Goal: Communication & Community: Answer question/provide support

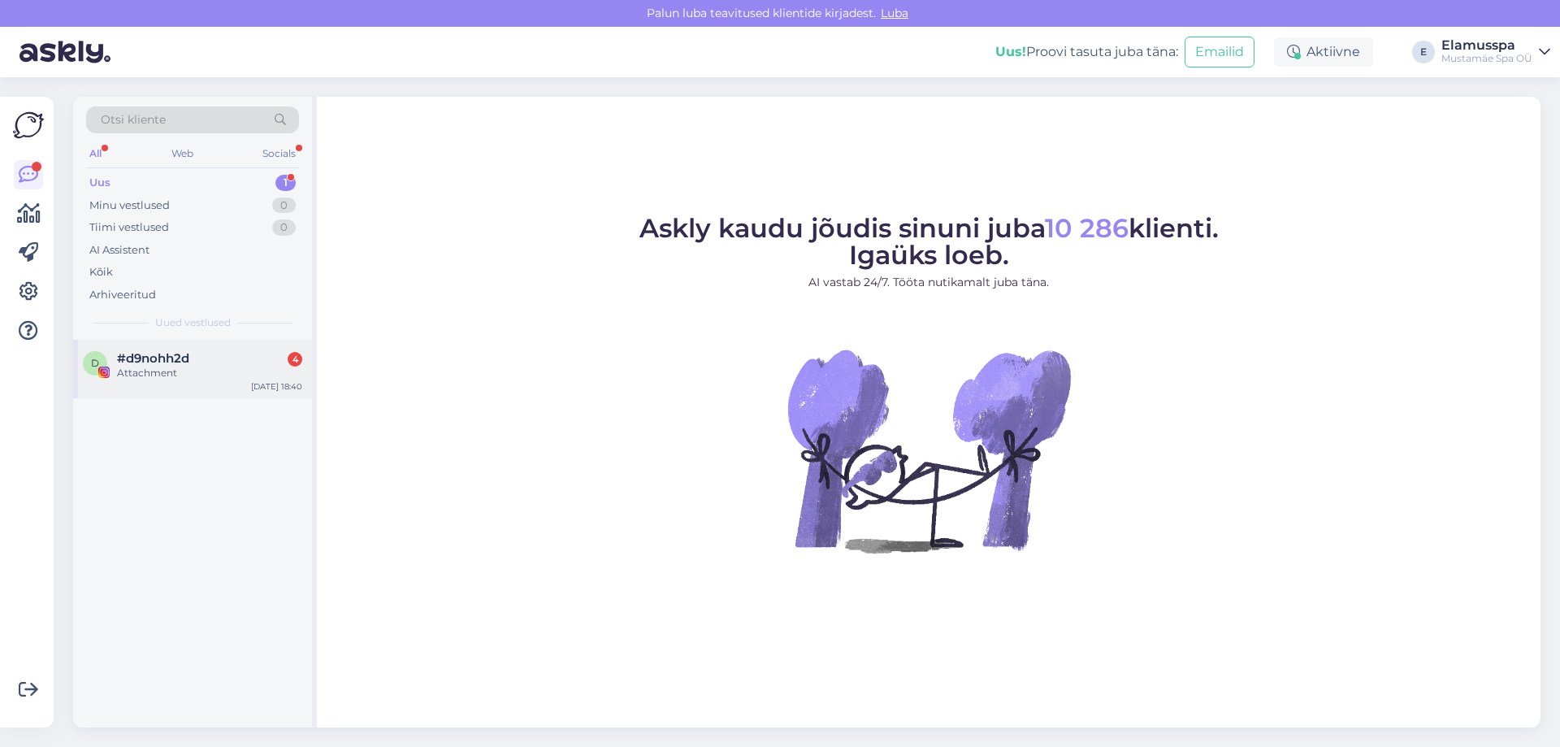
click at [206, 364] on div "#d9nohh2d 4" at bounding box center [209, 358] width 185 height 15
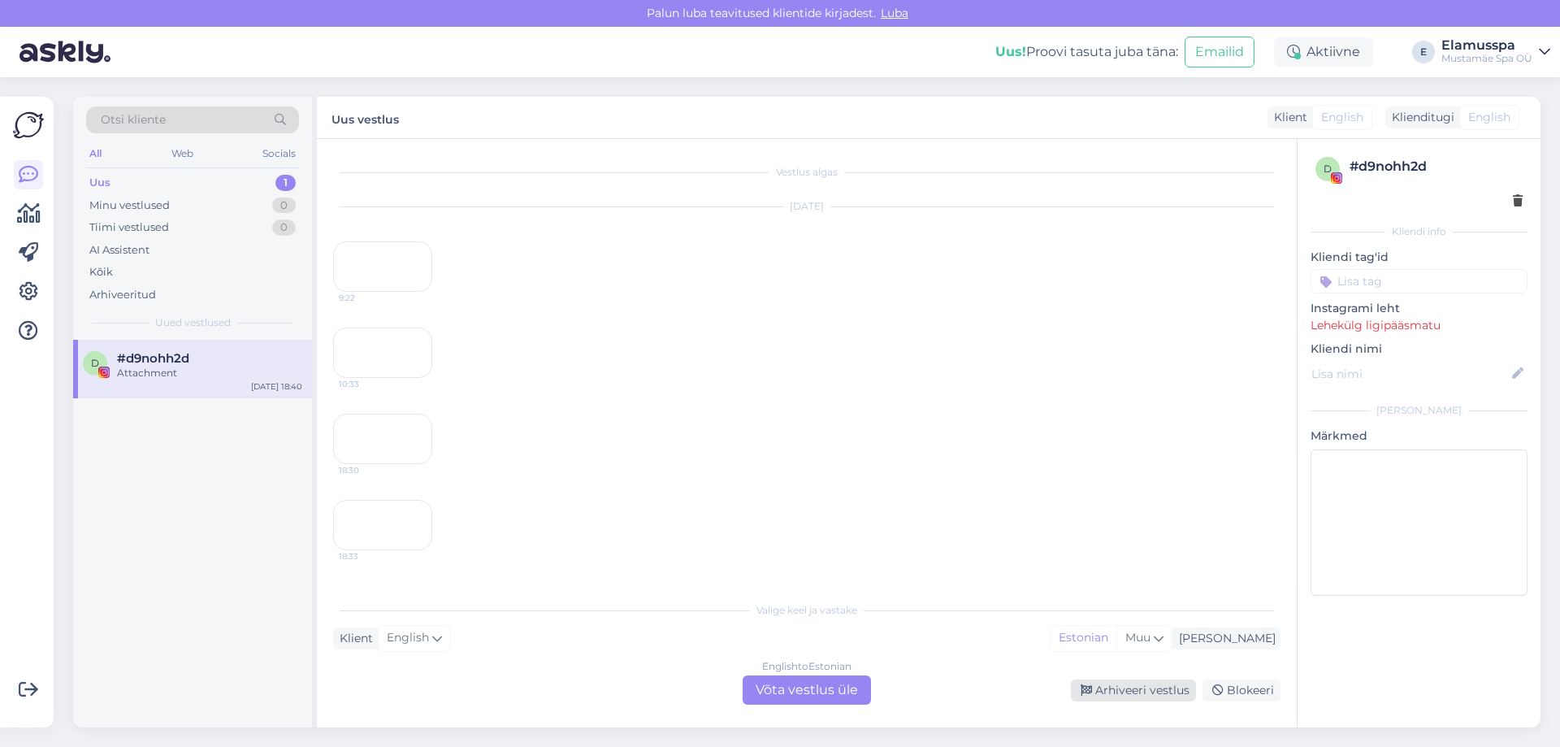
click at [1120, 682] on div "Arhiveeri vestlus" at bounding box center [1133, 690] width 125 height 22
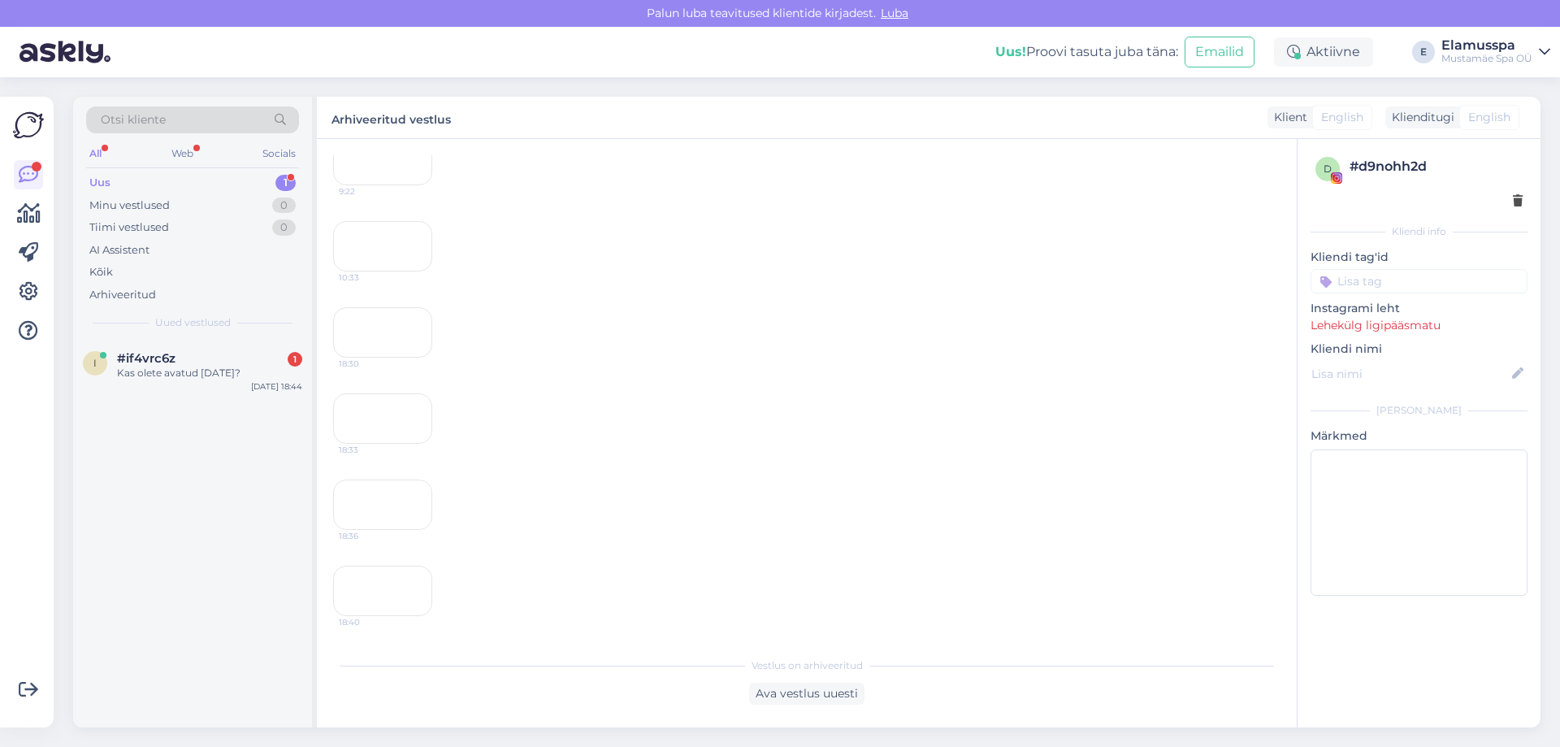
scroll to position [997, 0]
click at [262, 353] on div "#jmkgwz0d 1" at bounding box center [209, 358] width 185 height 15
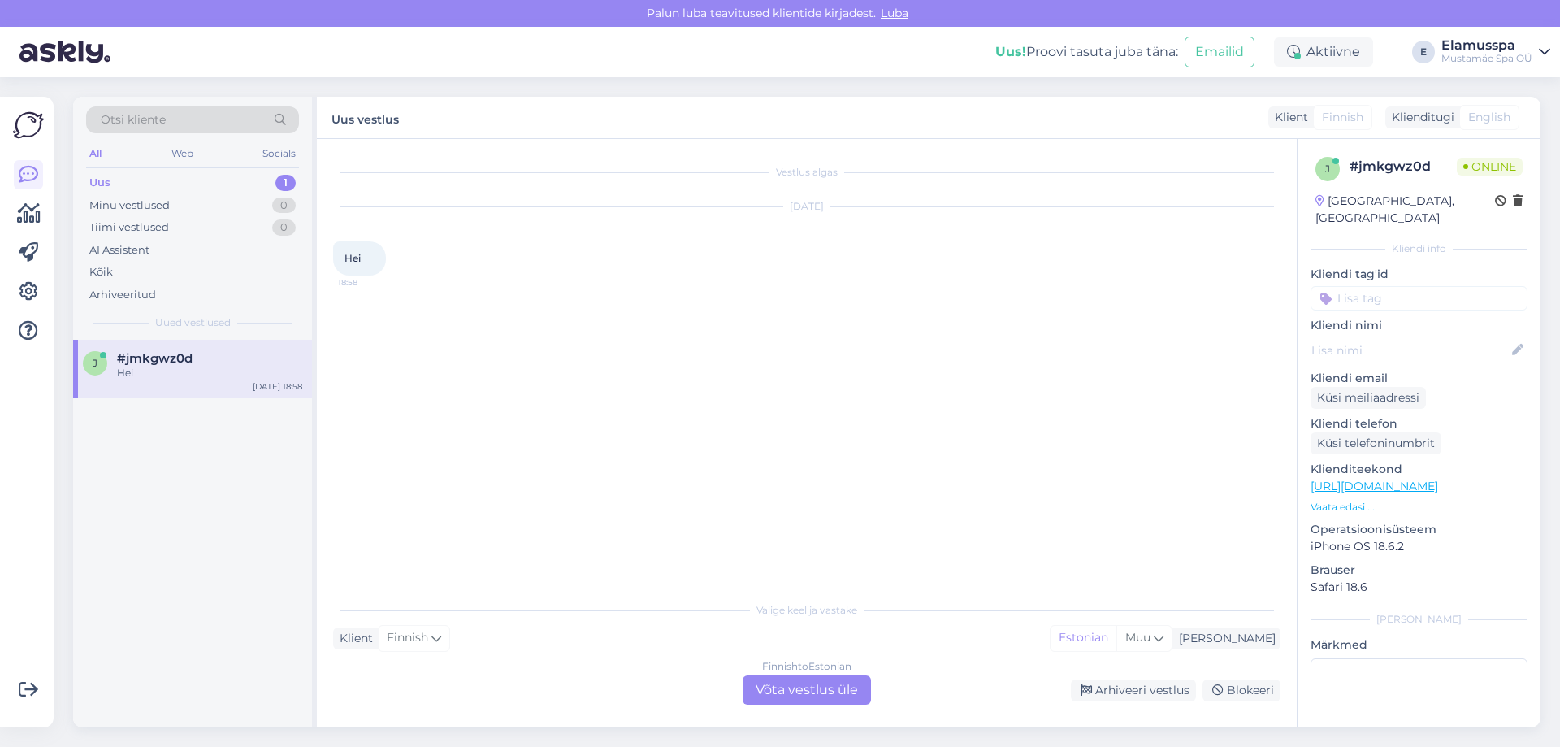
click at [838, 700] on div "Finnish to Estonian Võta vestlus üle" at bounding box center [807, 689] width 128 height 29
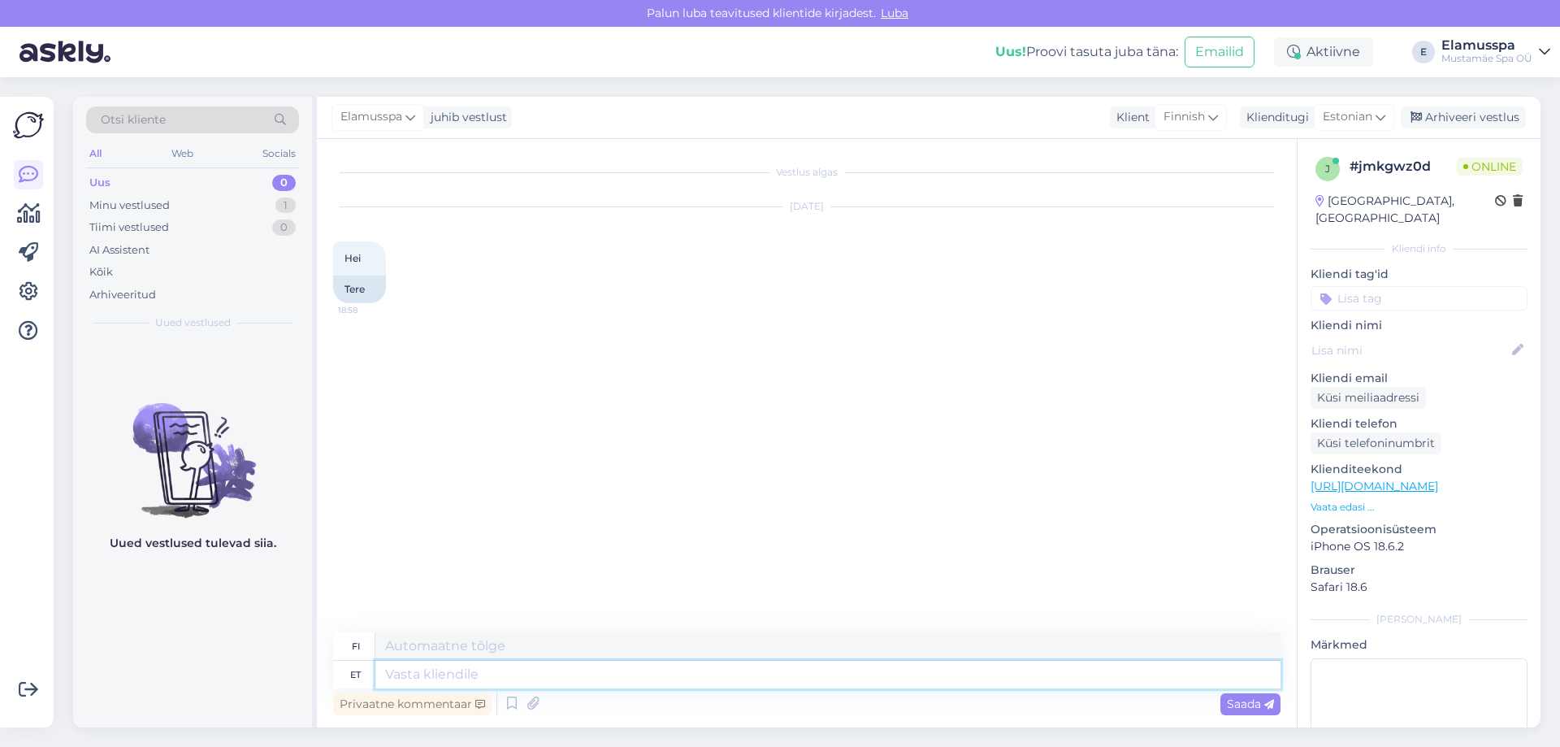
click at [687, 678] on textarea at bounding box center [827, 675] width 905 height 28
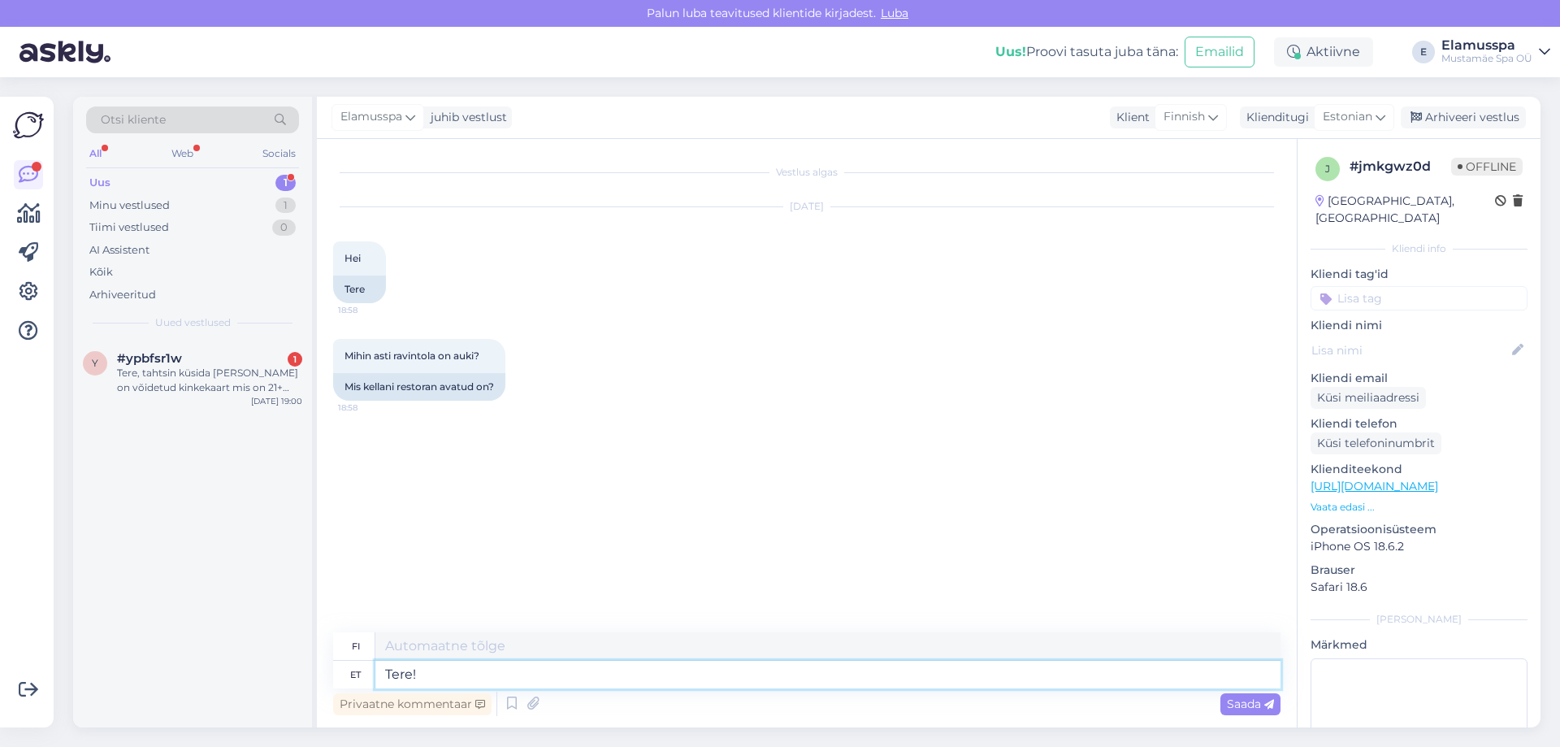
type textarea "Tere!"
type textarea "Hei!"
type textarea "Tere! Kuni"
type textarea "Hei! [GEOGRAPHIC_DATA]"
type textarea "Tere! Kuni 3"
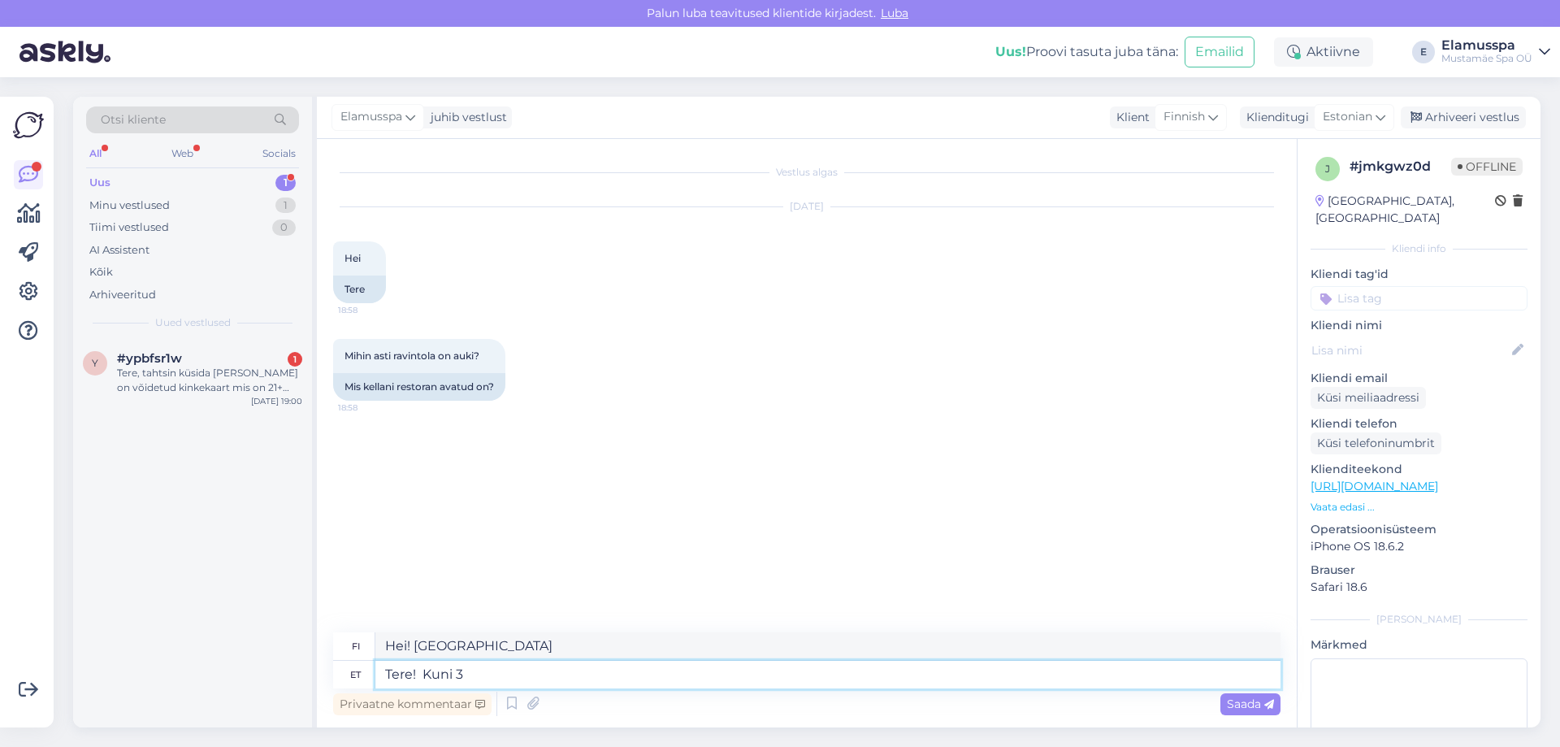
type textarea "Hei! Jopa 3"
type textarea "Tere! Kuni 2"
type textarea "Hei! [GEOGRAPHIC_DATA]"
type textarea "Tere! Kuni 23:00 o"
type textarea "Hei! Klo 23.00 asti"
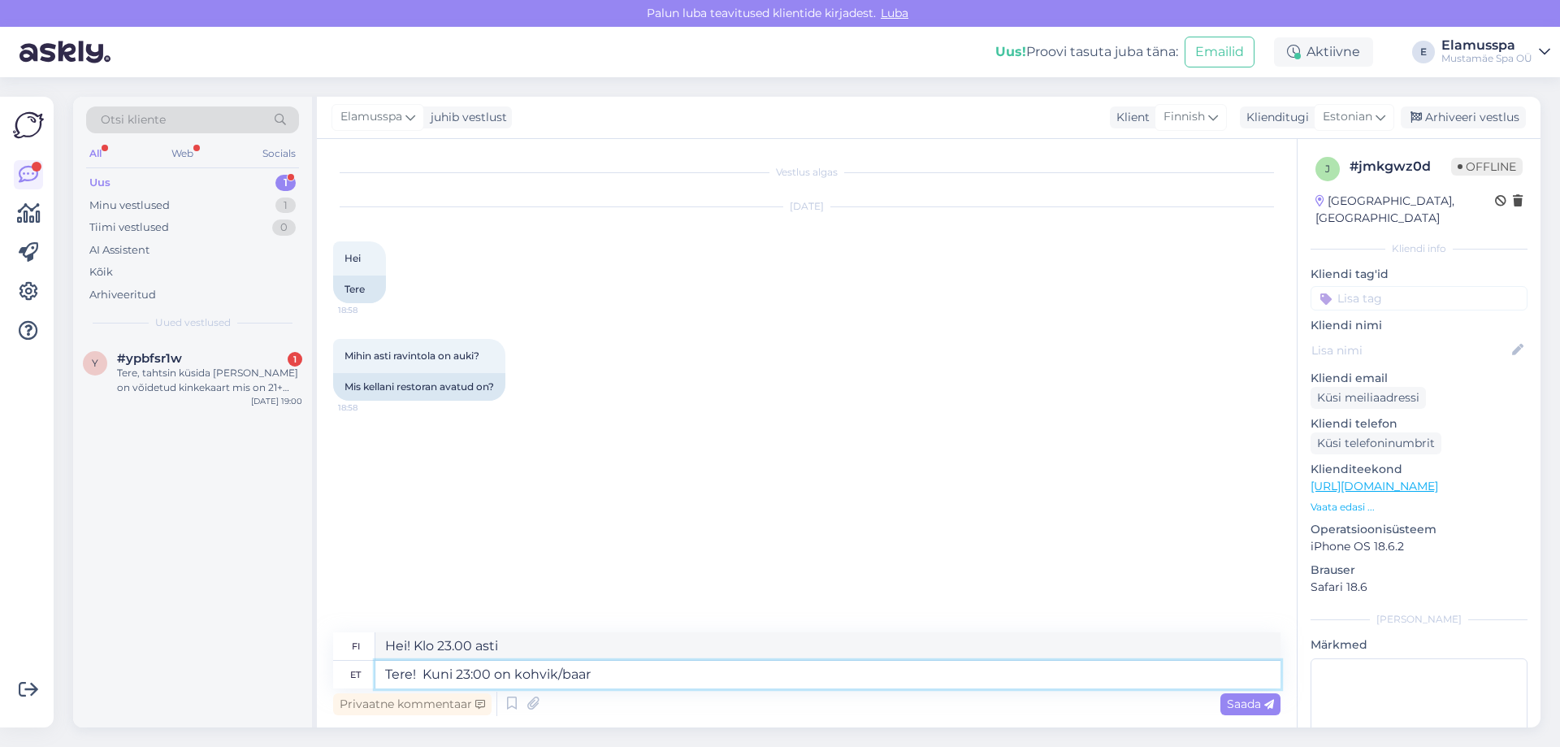
type textarea "Tere! Kuni 23:00 on kohvik/baar a"
type textarea "Hei! Kahvila/baari on avoinna klo 23.00 asti."
type textarea "Tere! Kuni 23:00 on kohvik/baar avatud.:)"
type textarea "Hei! [GEOGRAPHIC_DATA]/baari on avatud.:)"
type textarea "Tere! Kuni 23:00 on kohvik/baar avatud. :)"
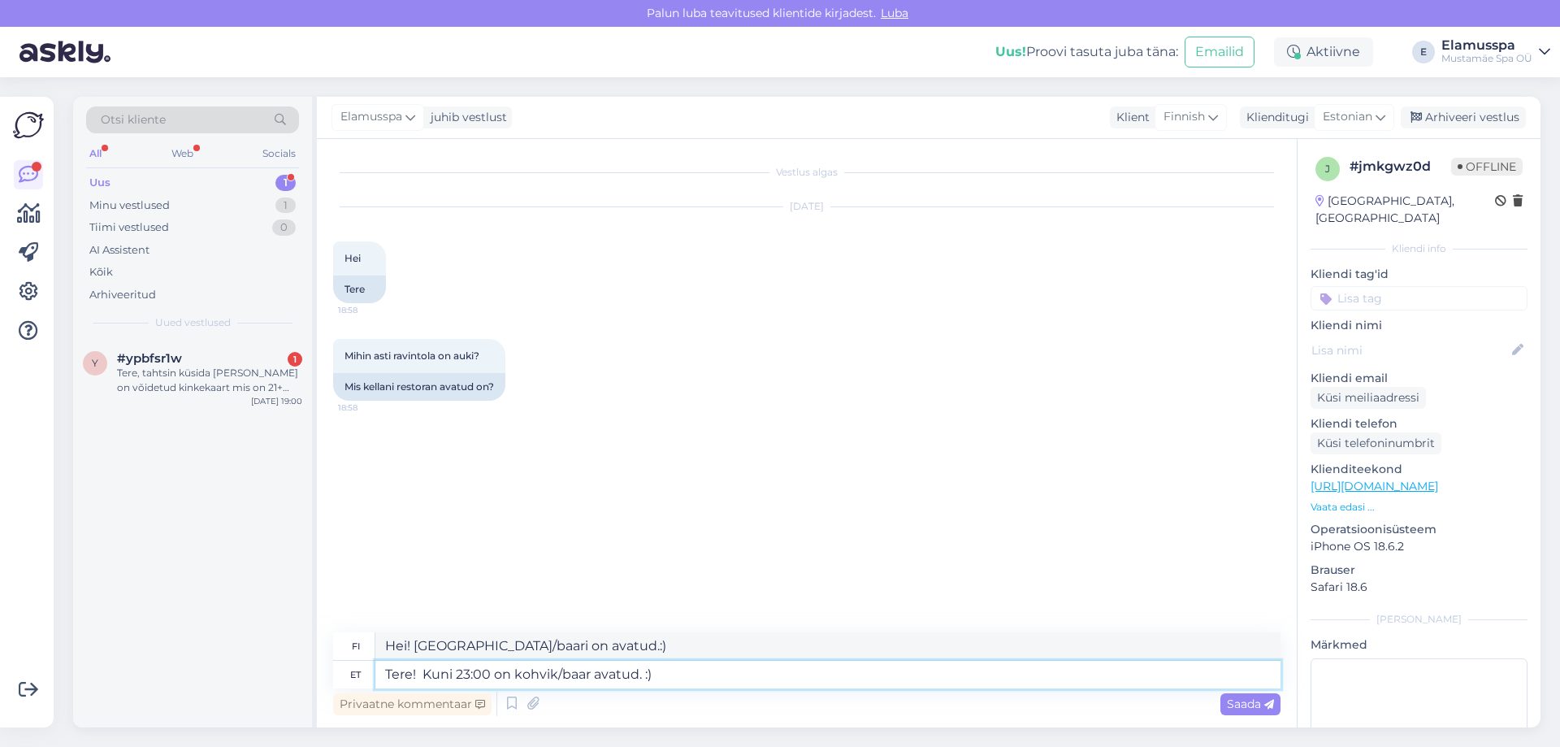
type textarea "Hei! Kahvila/baari on avoinna klo 23.00 asti. :)"
type textarea "Tere! Kuni 23:00 on kohvik/baar avatud. :)"
click at [1247, 704] on span "Saada" at bounding box center [1250, 703] width 47 height 15
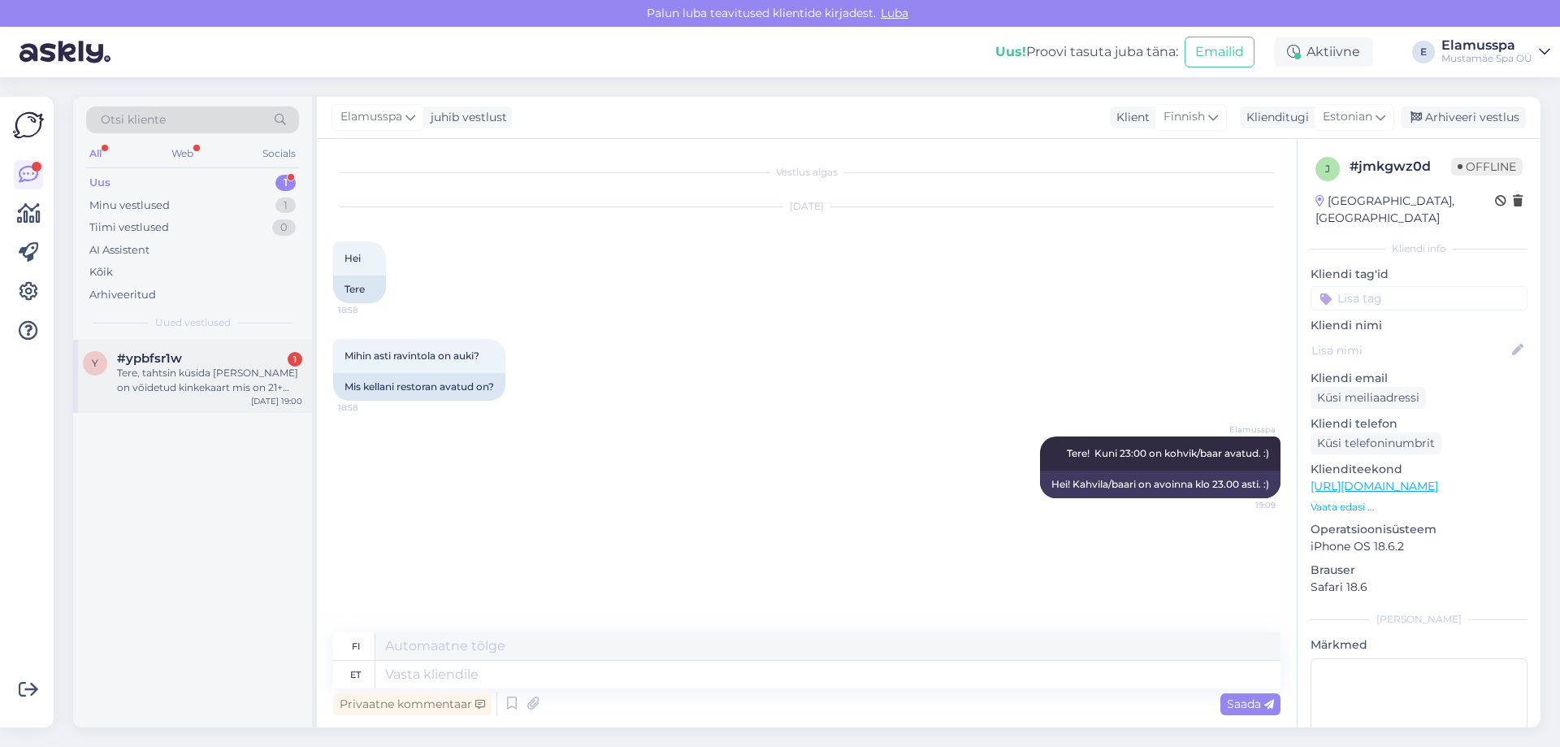
click at [245, 369] on div "Tere, tahtsin küsida [PERSON_NAME] on võidetud kinkekaart mis on 21+ alale, kas…" at bounding box center [209, 380] width 185 height 29
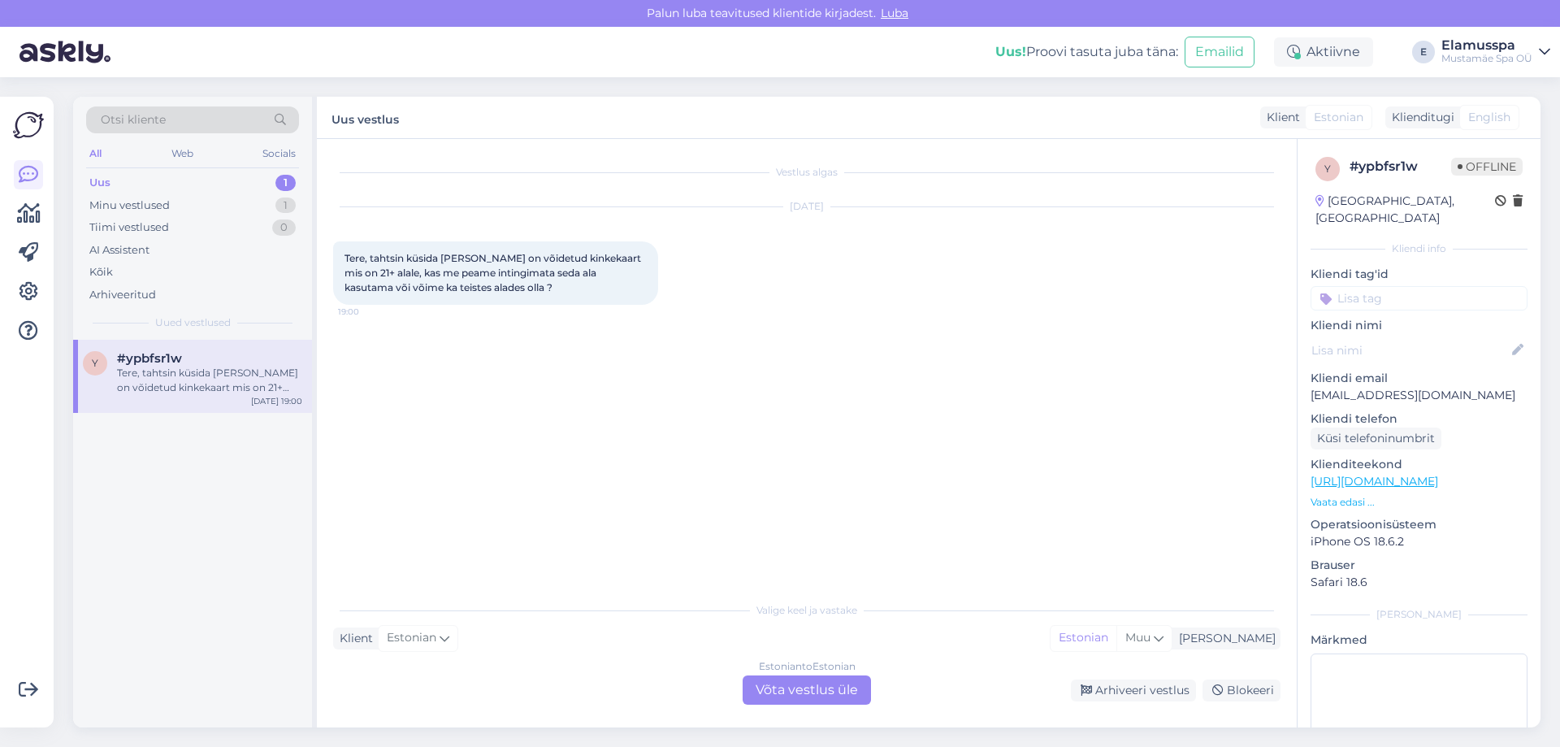
click at [830, 693] on div "Estonian to Estonian Võta vestlus üle" at bounding box center [807, 689] width 128 height 29
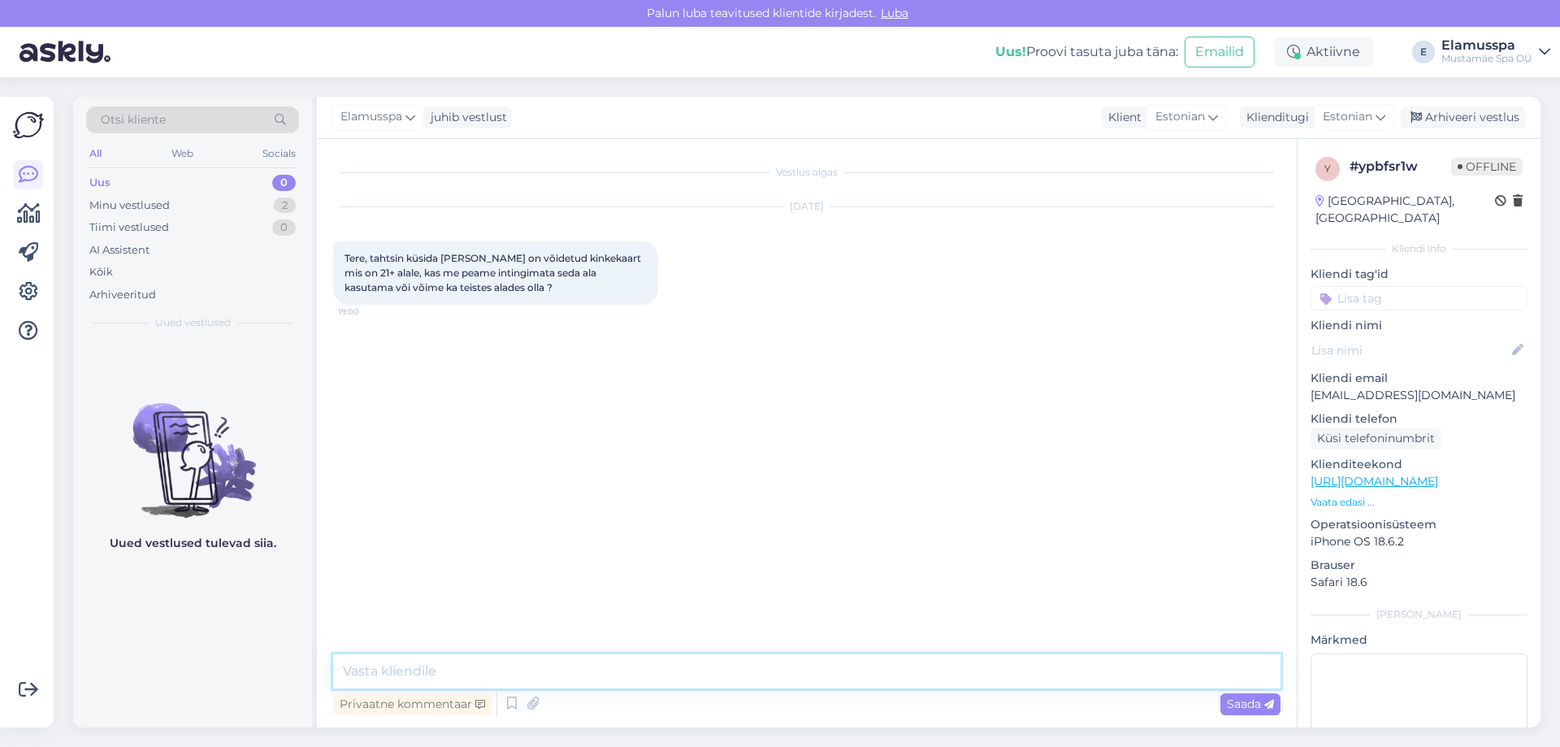
click at [691, 674] on textarea at bounding box center [806, 671] width 947 height 34
type textarea "Tere! Spa21+ pääsme hinnasees on ka Elamus Spa ja ujula kasutus. :)"
click at [1252, 705] on span "Saada" at bounding box center [1250, 703] width 47 height 15
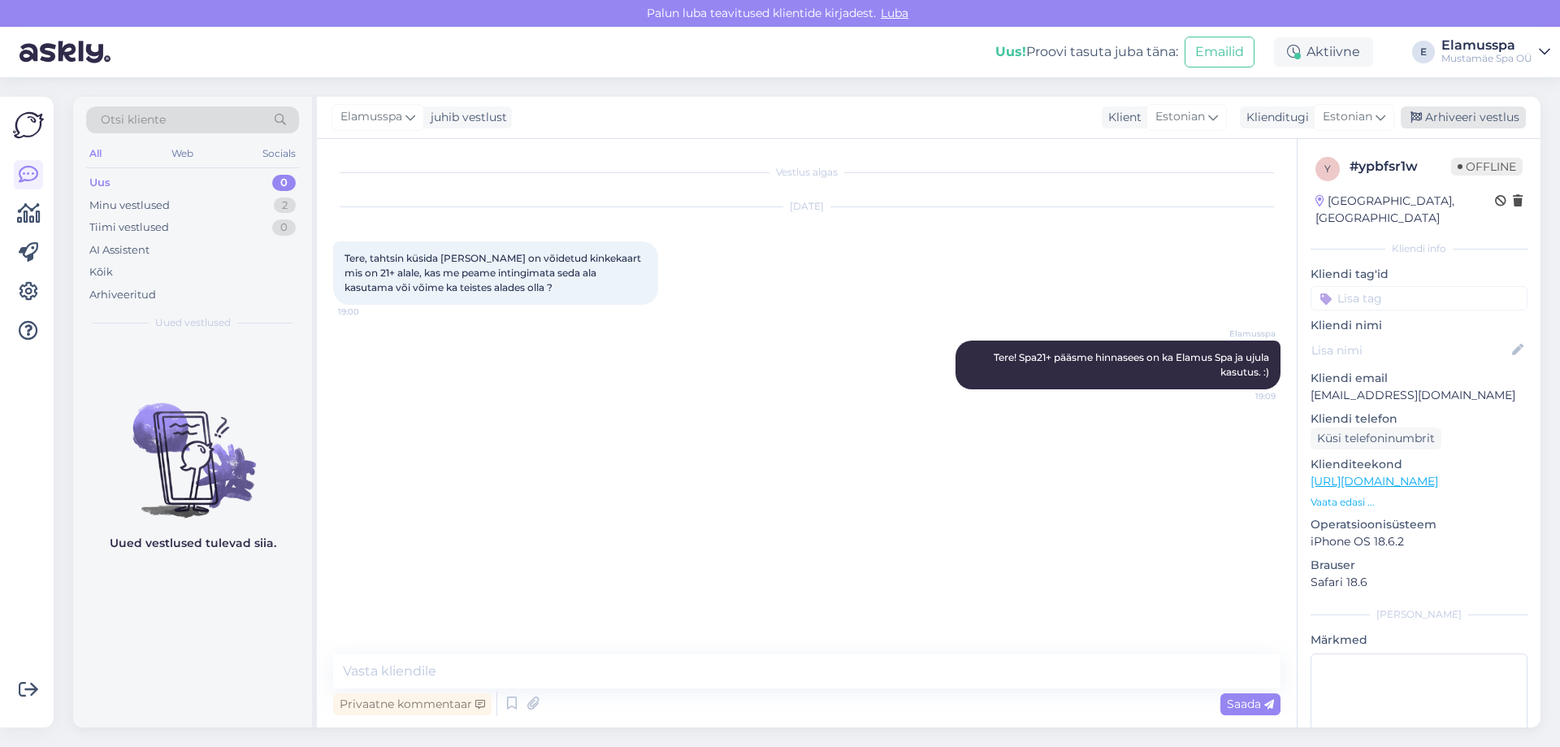
click at [1479, 114] on div "Arhiveeri vestlus" at bounding box center [1463, 117] width 125 height 22
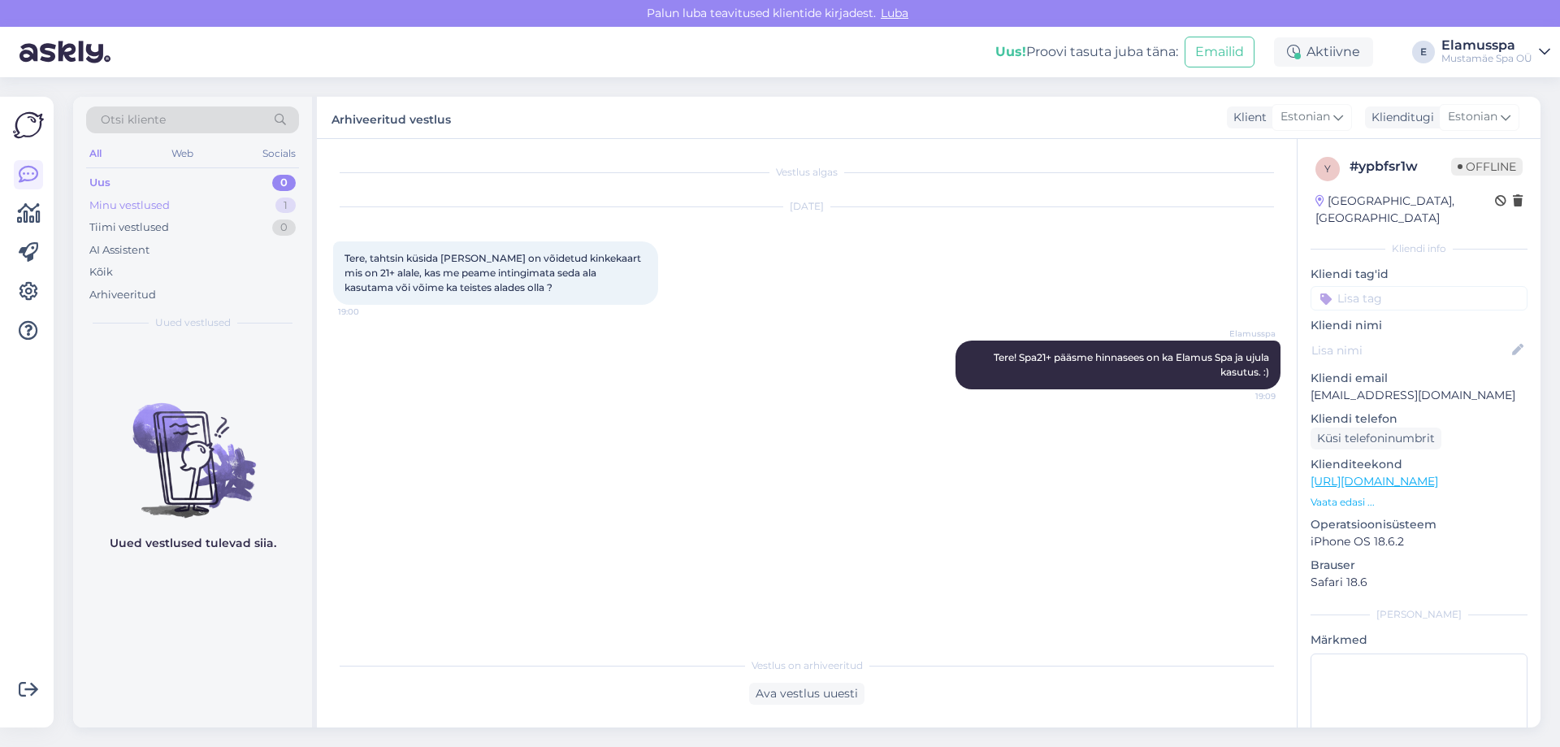
click at [279, 206] on div "1" at bounding box center [285, 205] width 20 height 16
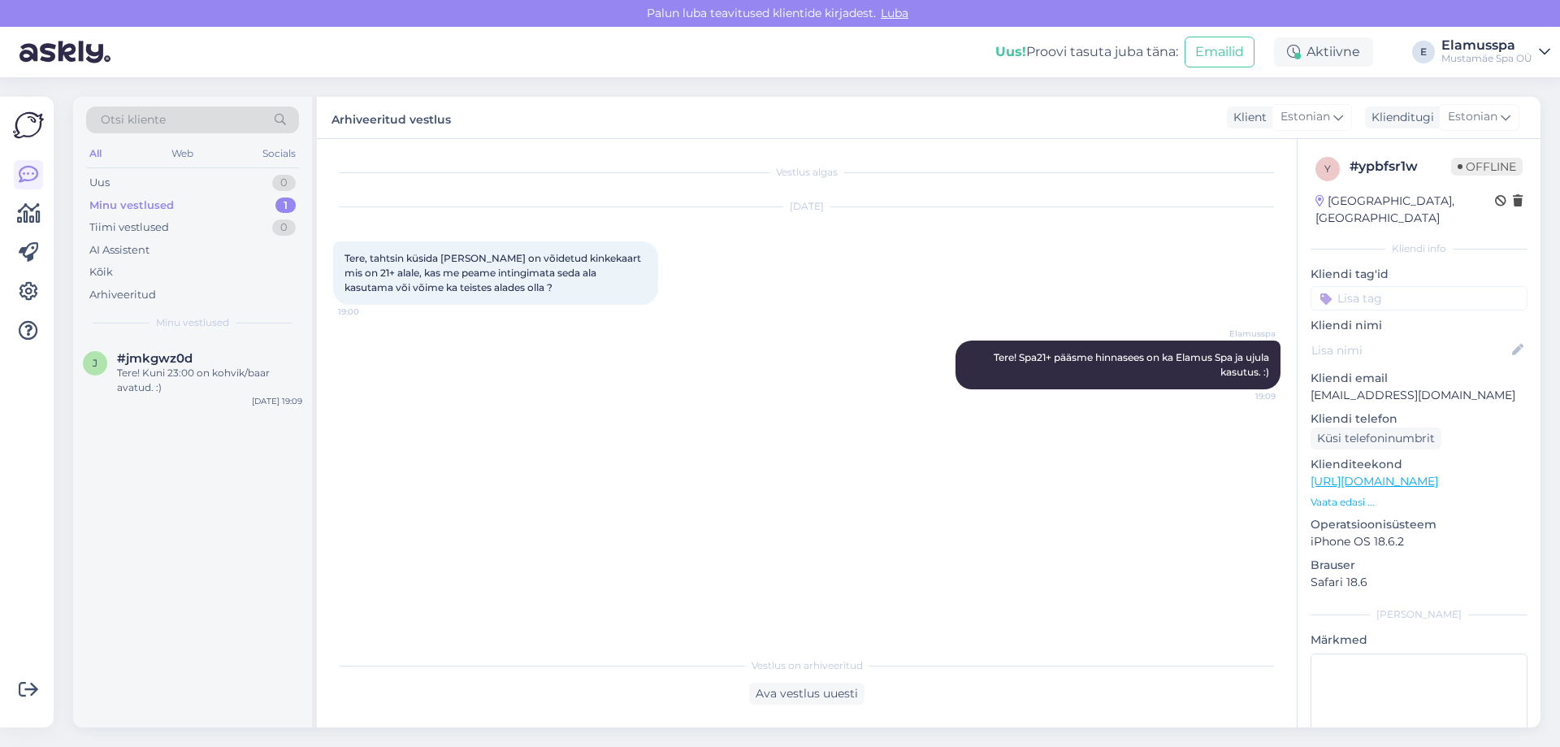
click at [246, 381] on div "Tere! Kuni 23:00 on kohvik/baar avatud. :)" at bounding box center [209, 380] width 185 height 29
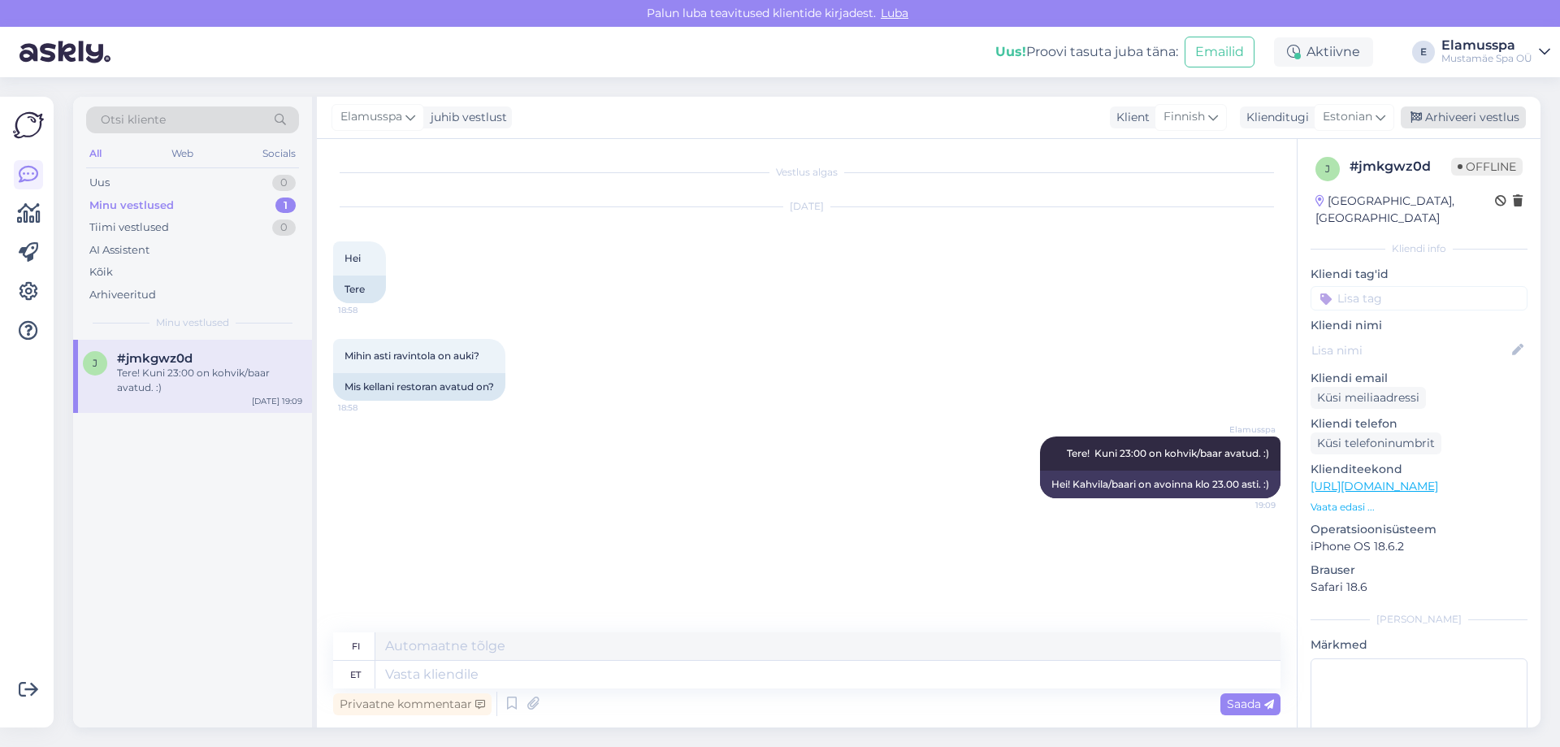
click at [1470, 110] on div "Arhiveeri vestlus" at bounding box center [1463, 117] width 125 height 22
